Goal: Use online tool/utility

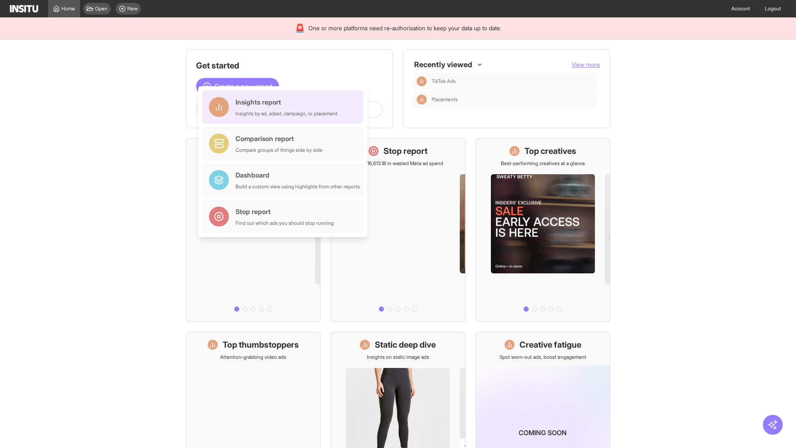
click at [285, 107] on div "Insights report Insights by ad, adset, campaign, or placement" at bounding box center [287, 107] width 102 height 20
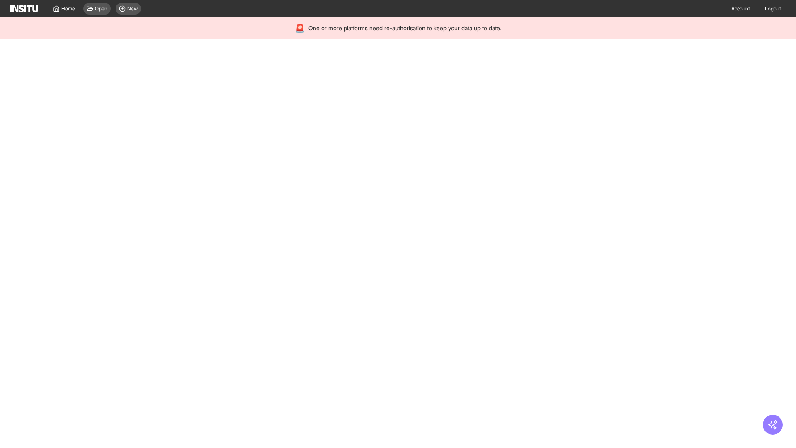
select select "**"
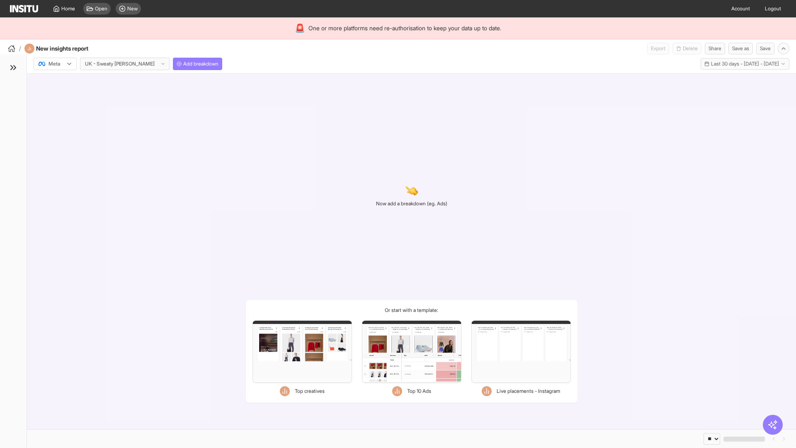
click at [55, 64] on div at bounding box center [49, 64] width 23 height 8
click at [55, 82] on span "Meta" at bounding box center [54, 81] width 11 height 7
click at [183, 64] on span "Add breakdown" at bounding box center [200, 64] width 35 height 7
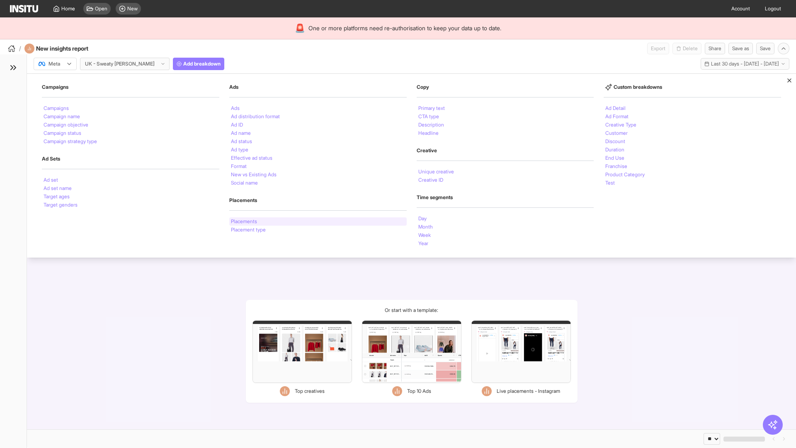
click at [245, 221] on li "Placements" at bounding box center [244, 221] width 26 height 5
